Goal: Task Accomplishment & Management: Manage account settings

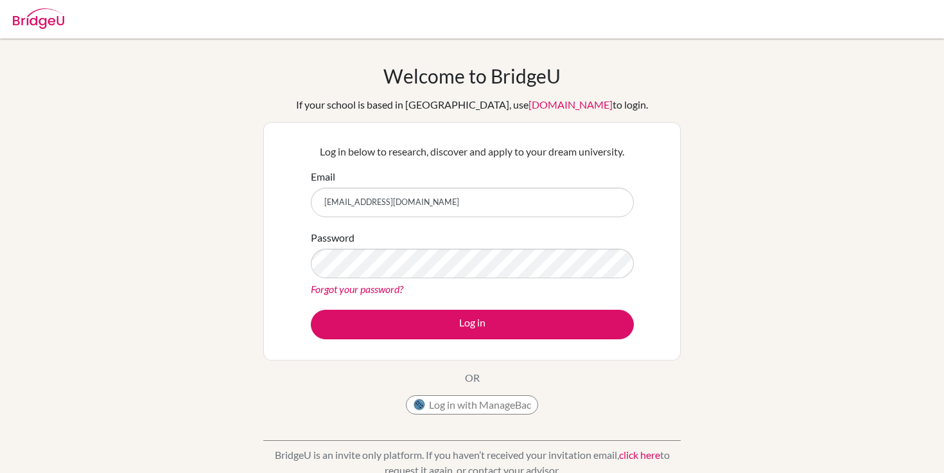
click at [311, 310] on button "Log in" at bounding box center [472, 325] width 323 height 30
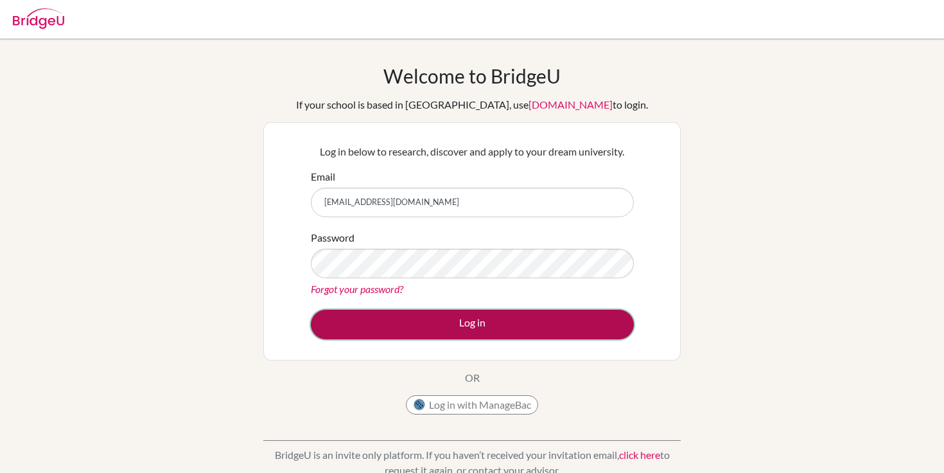
click at [330, 314] on button "Log in" at bounding box center [472, 325] width 323 height 30
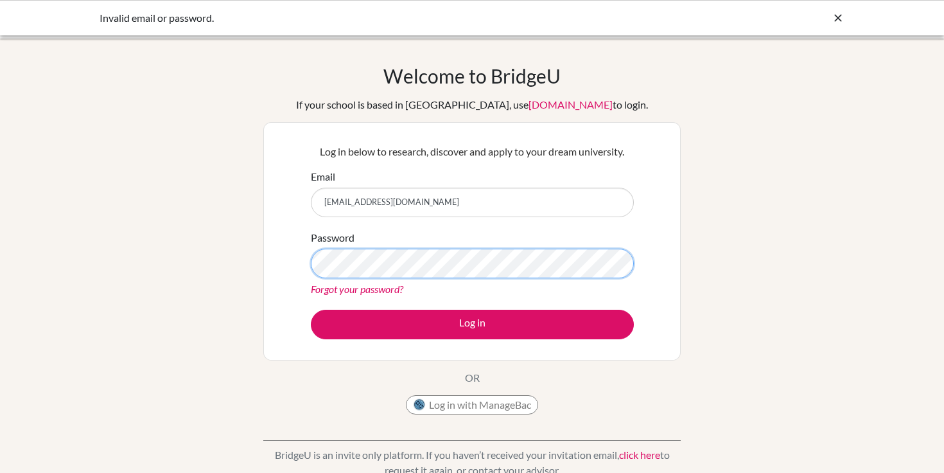
click at [311, 310] on button "Log in" at bounding box center [472, 325] width 323 height 30
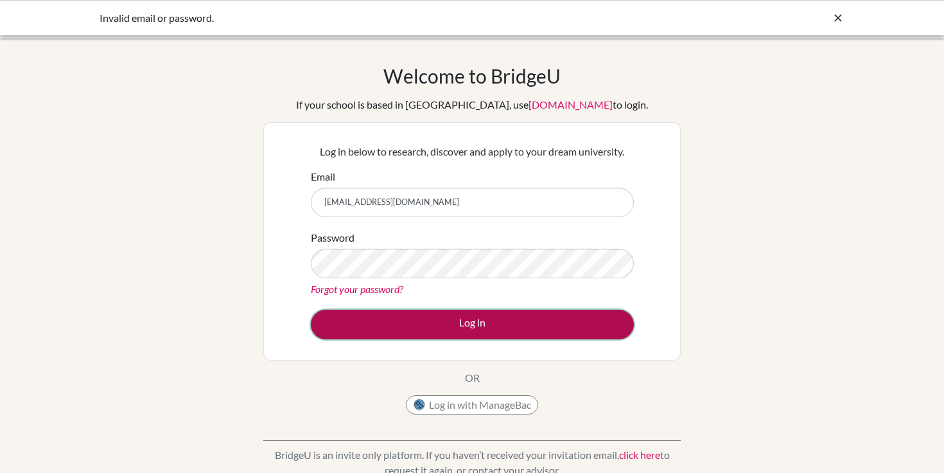
click at [340, 319] on button "Log in" at bounding box center [472, 325] width 323 height 30
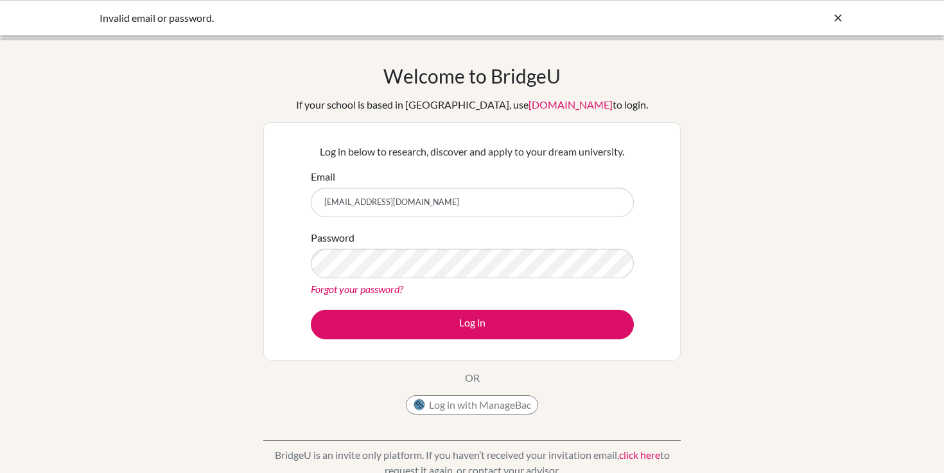
click at [356, 290] on link "Forgot your password?" at bounding box center [357, 289] width 92 height 12
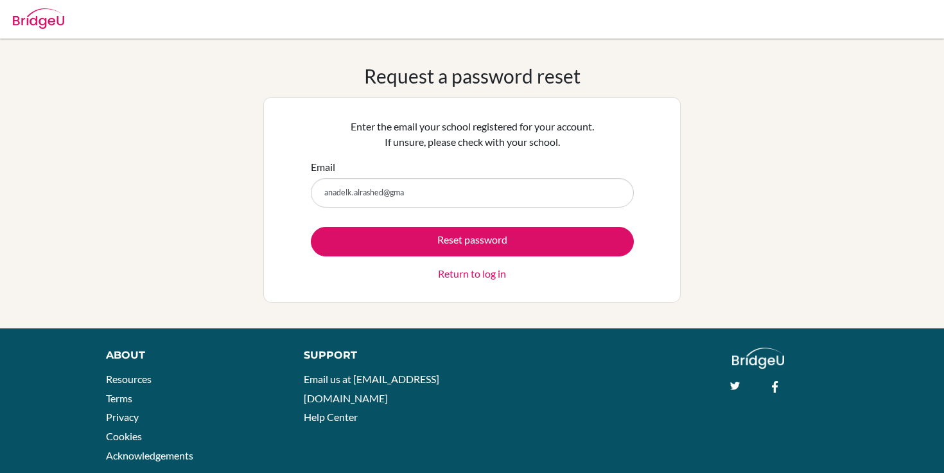
type input "n"
click at [403, 163] on div "Email" at bounding box center [472, 183] width 323 height 48
click at [401, 186] on input "Email" at bounding box center [472, 193] width 323 height 30
type input "anadelk.alrashed@g"
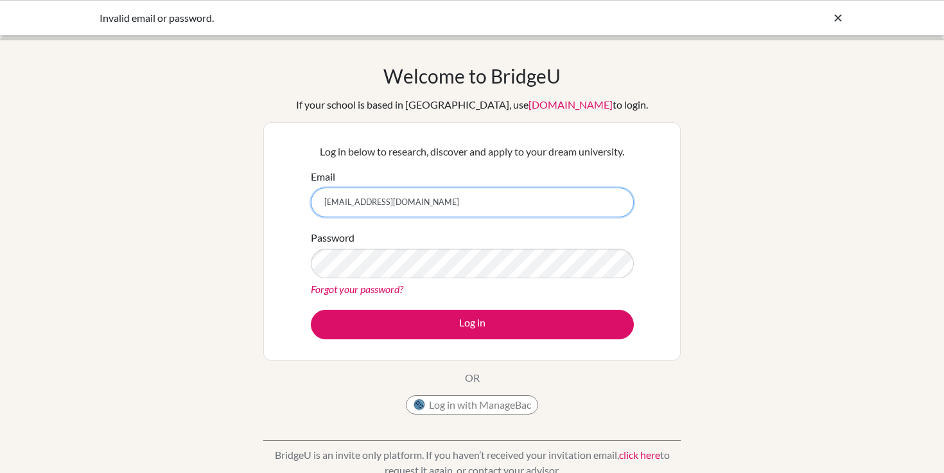
type input "[EMAIL_ADDRESS][DOMAIN_NAME]"
click at [311, 310] on button "Log in" at bounding box center [472, 325] width 323 height 30
click at [446, 306] on form "Email [EMAIL_ADDRESS][DOMAIN_NAME] Password Forgot your password? Log in" at bounding box center [472, 254] width 323 height 170
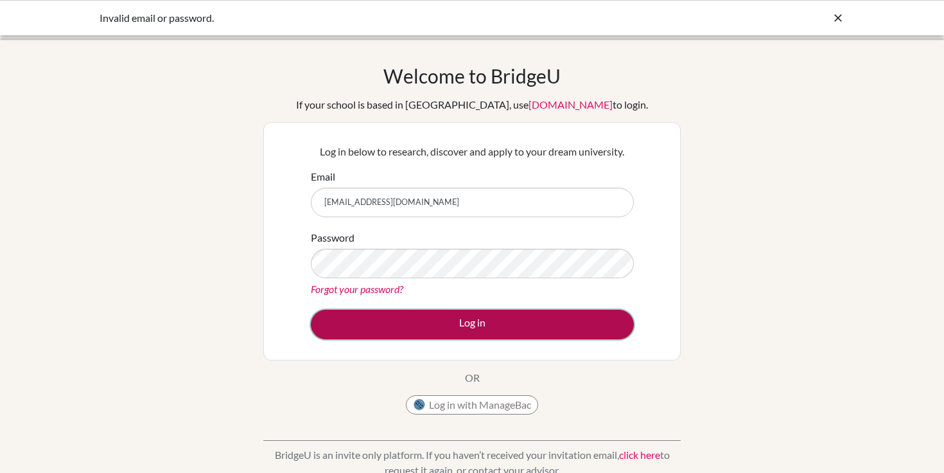
click at [446, 313] on button "Log in" at bounding box center [472, 325] width 323 height 30
